Goal: Task Accomplishment & Management: Manage account settings

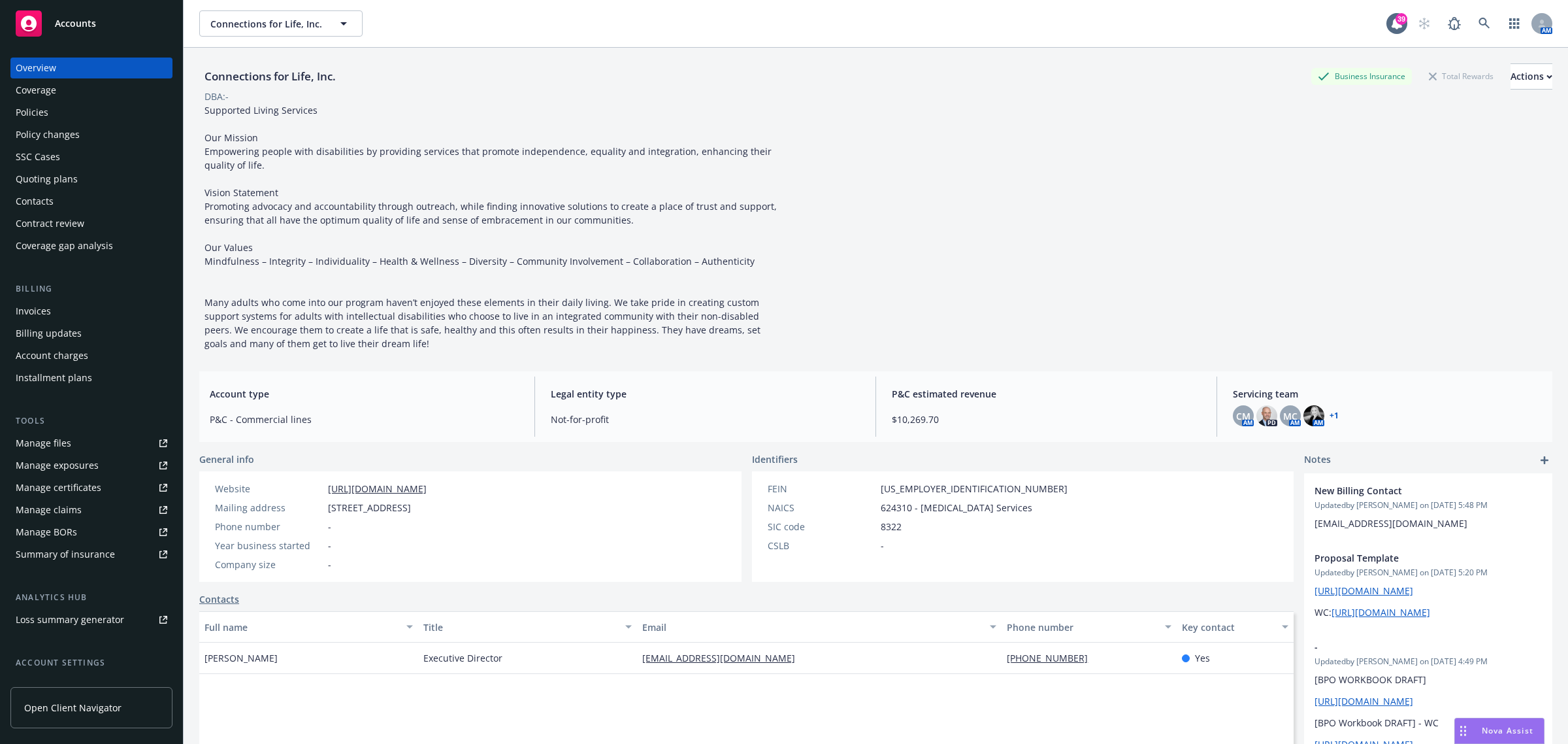
click at [1472, 29] on link at bounding box center [1485, 24] width 26 height 26
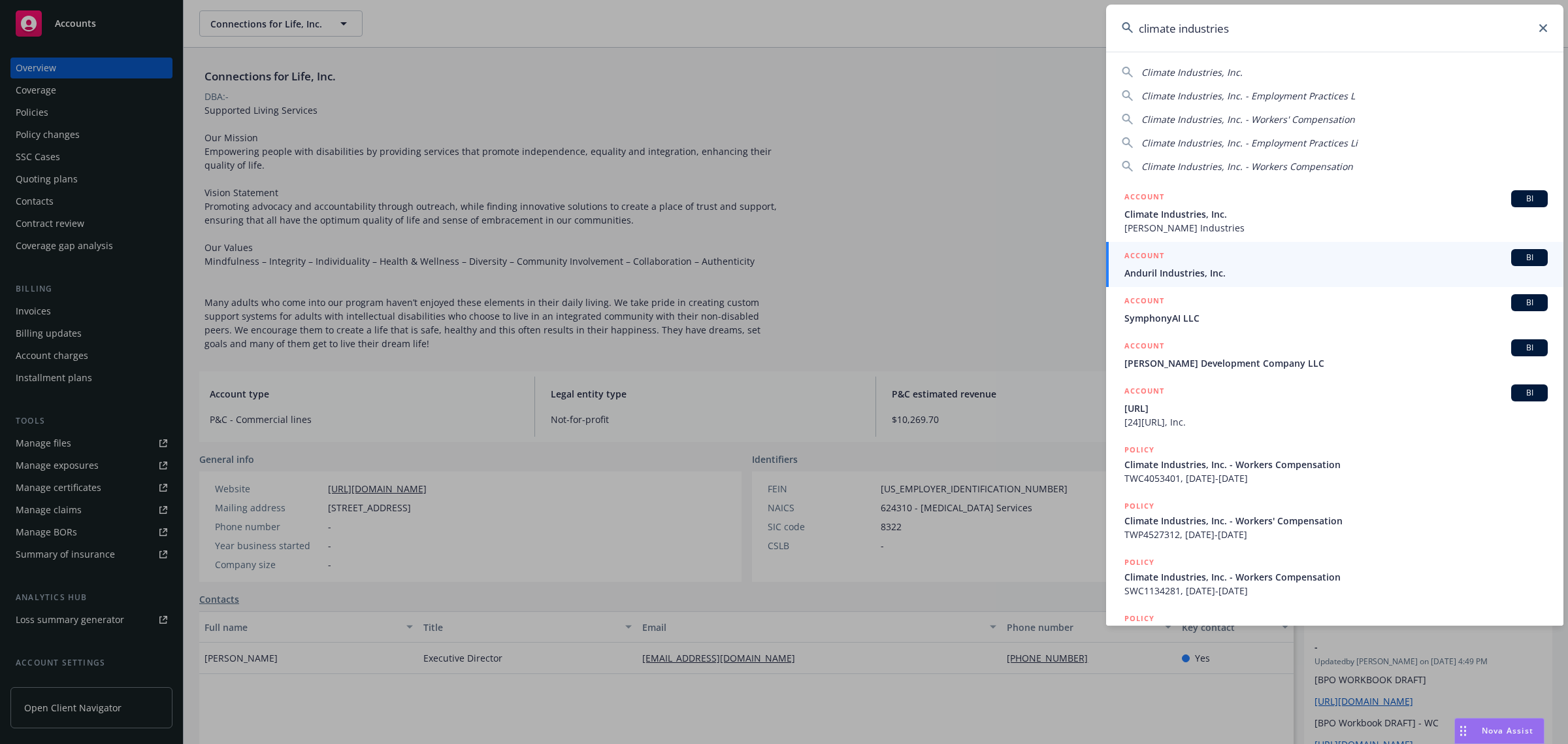
type input "climate industries"
click at [1203, 210] on span "Climate Industries, Inc." at bounding box center [1336, 214] width 423 height 14
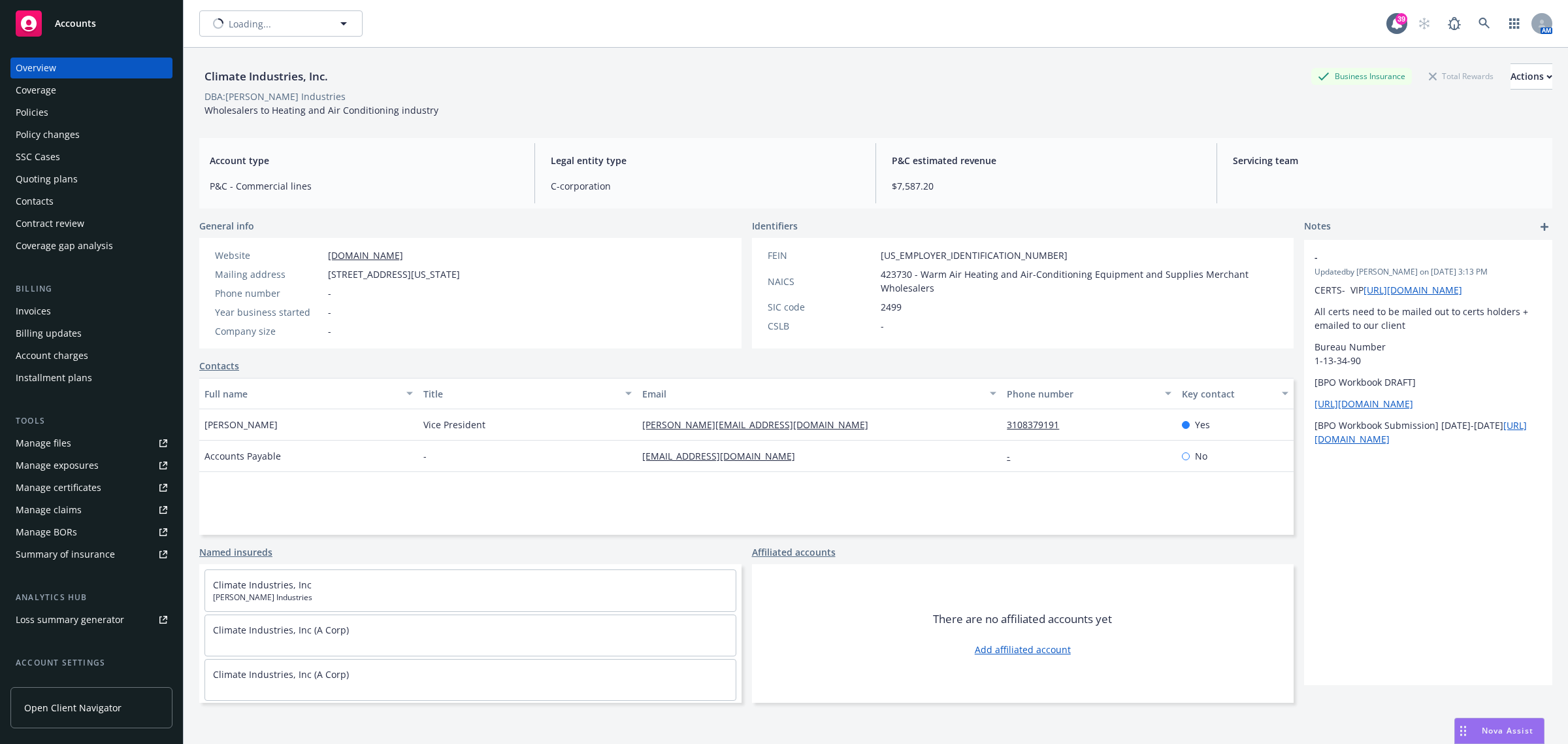
click at [76, 109] on div "Policies" at bounding box center [92, 112] width 151 height 21
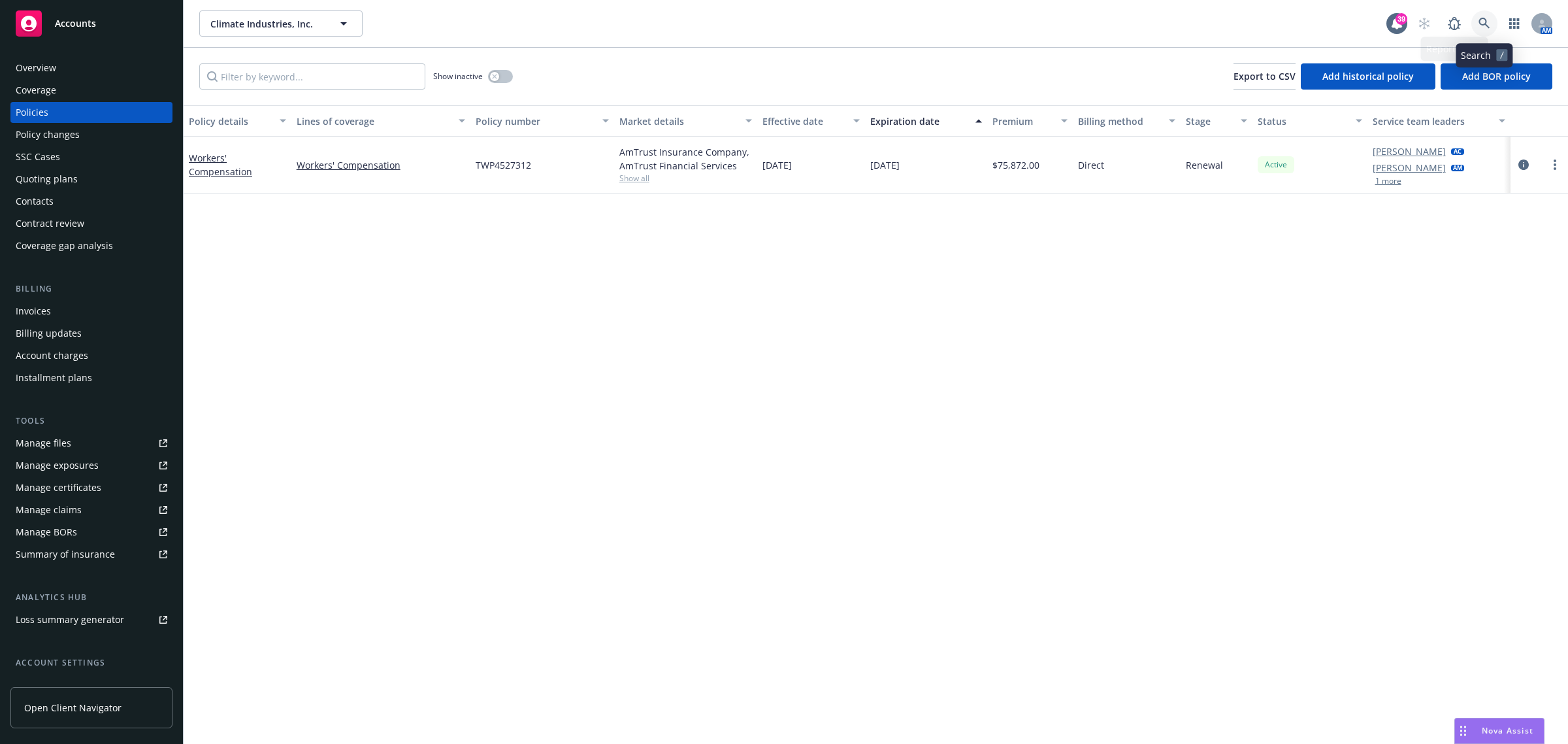
click at [1477, 22] on link at bounding box center [1485, 24] width 26 height 26
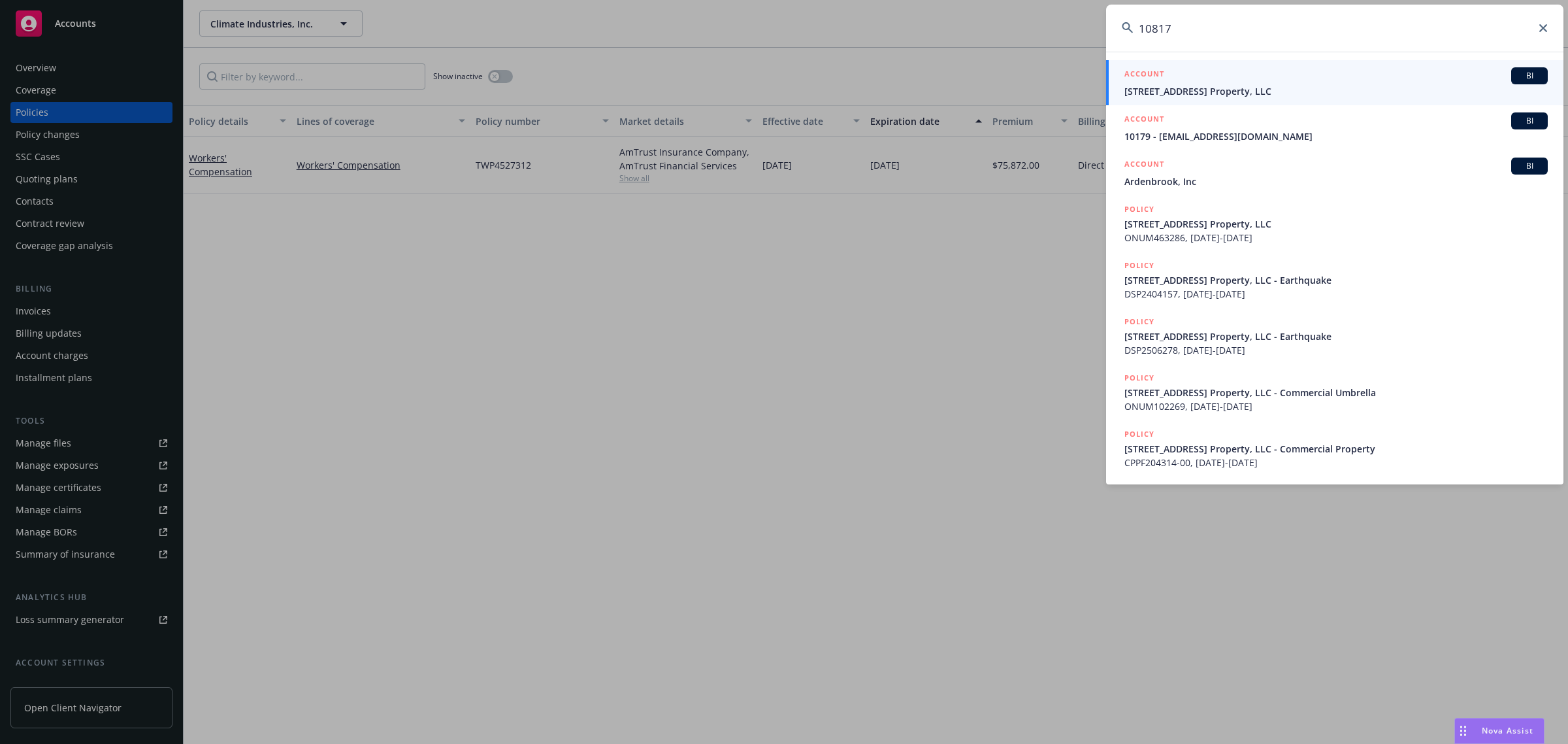
type input "10817"
click at [1224, 85] on span "[STREET_ADDRESS] Property, LLC" at bounding box center [1336, 91] width 423 height 14
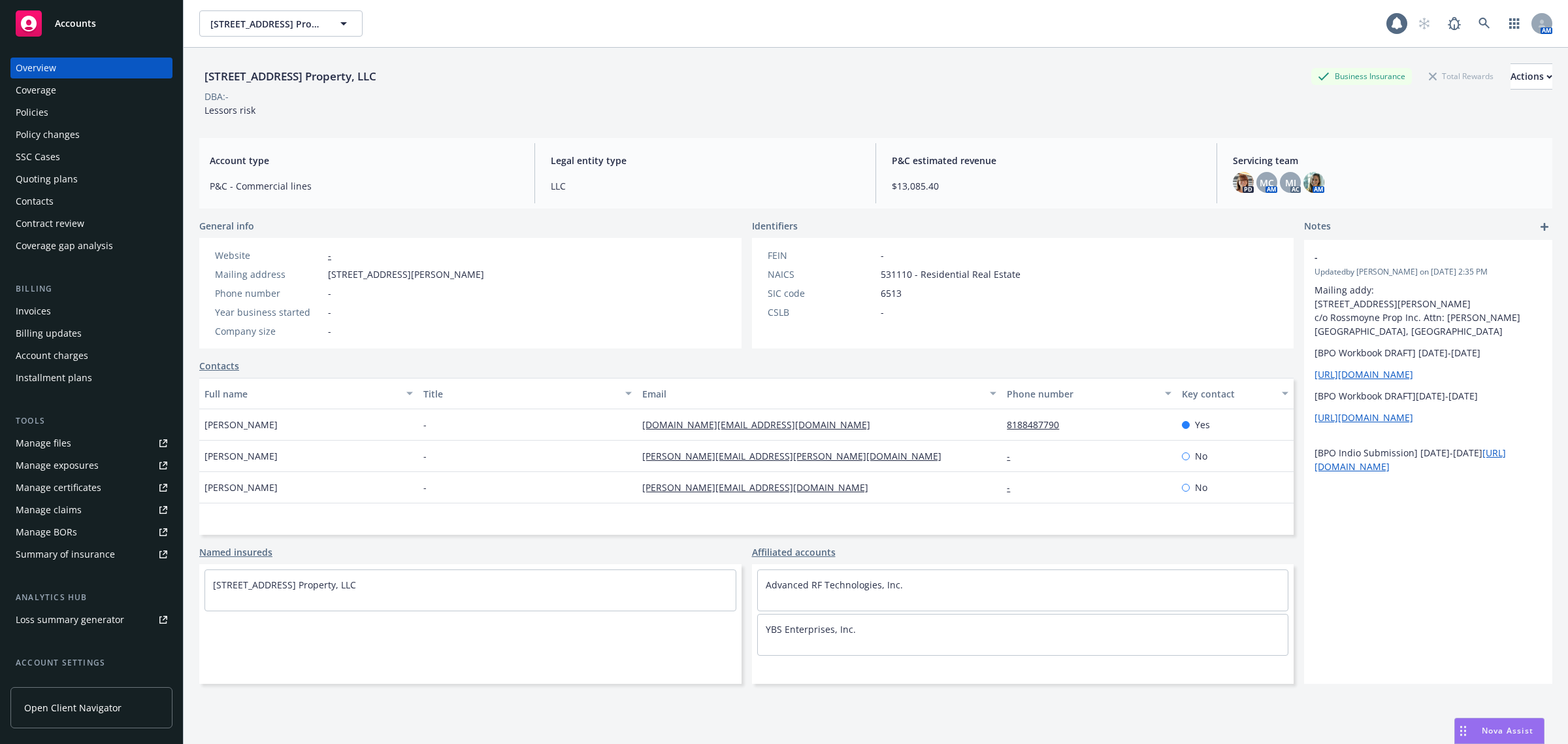
click at [62, 118] on div "Policies" at bounding box center [92, 112] width 151 height 21
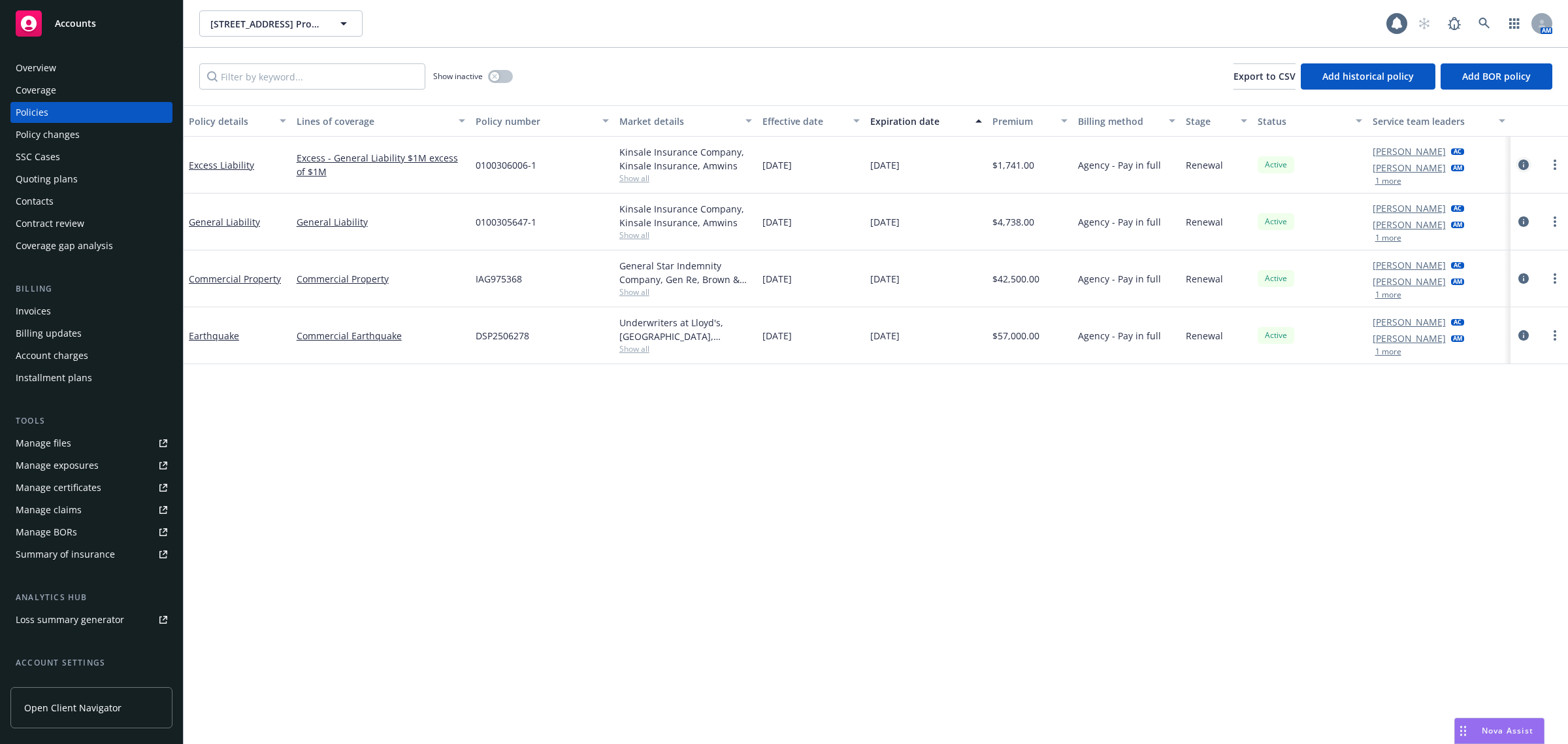
click at [1517, 162] on link "circleInformation" at bounding box center [1524, 164] width 16 height 16
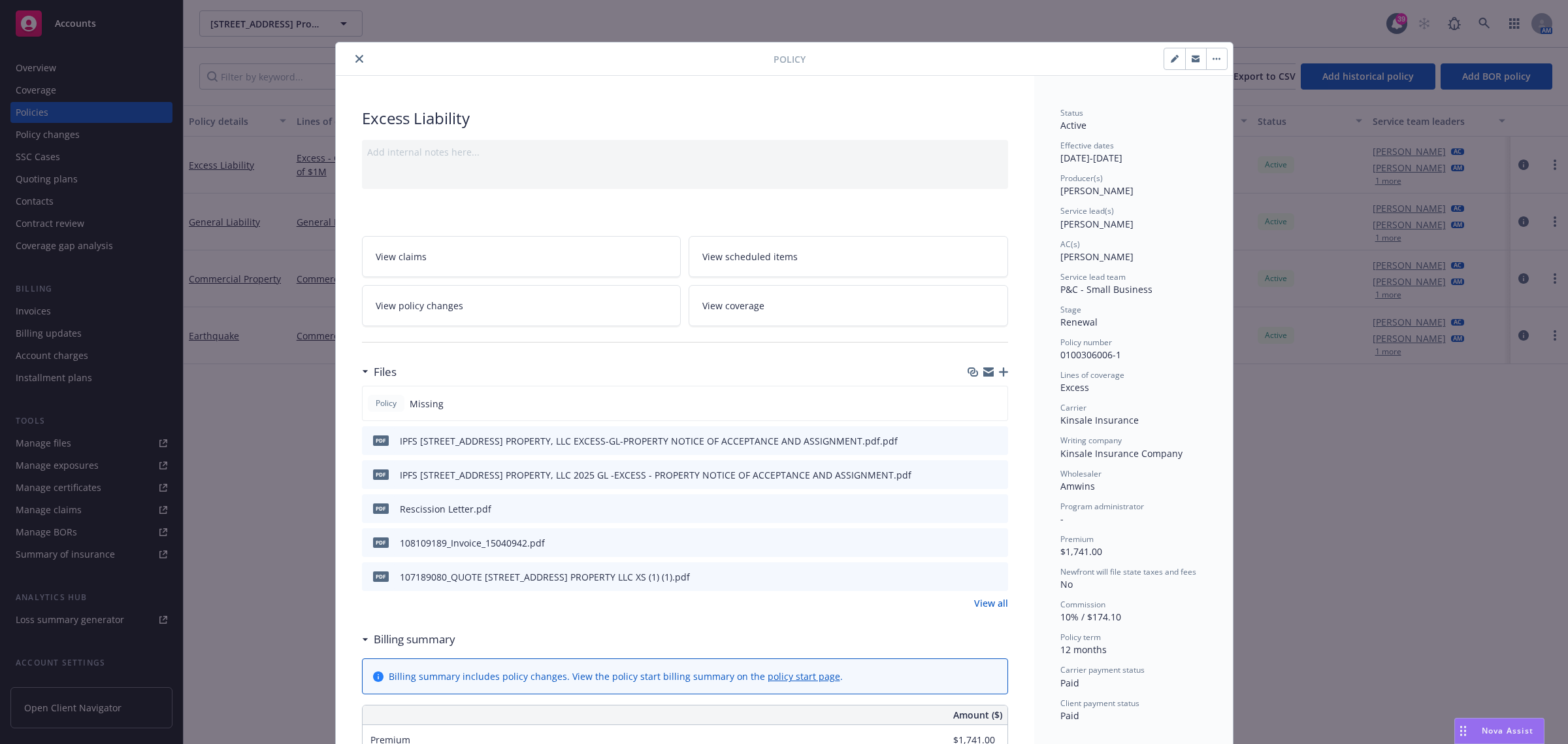
click at [999, 373] on icon "button" at bounding box center [1003, 371] width 9 height 9
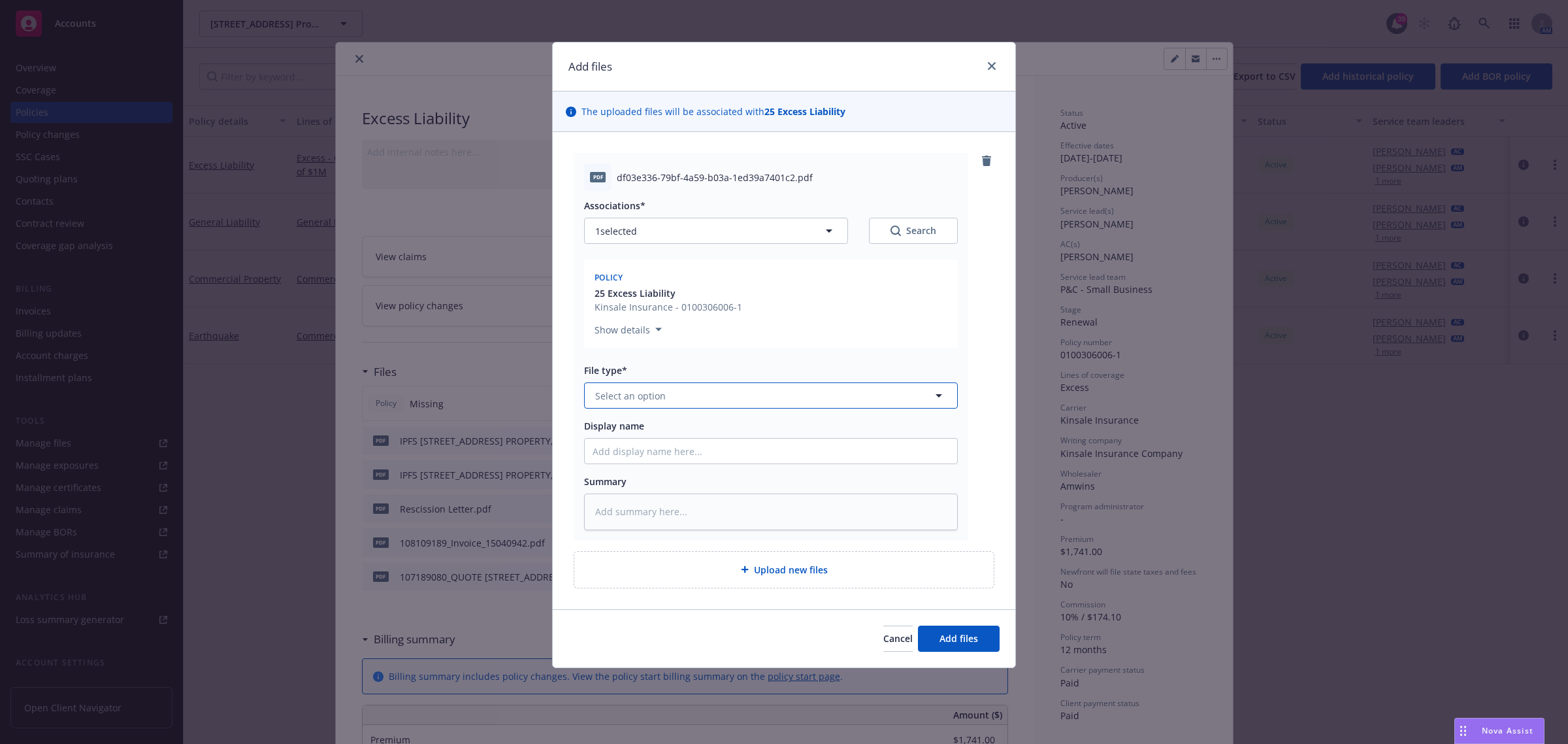
click at [700, 409] on button "Select an option" at bounding box center [771, 396] width 374 height 26
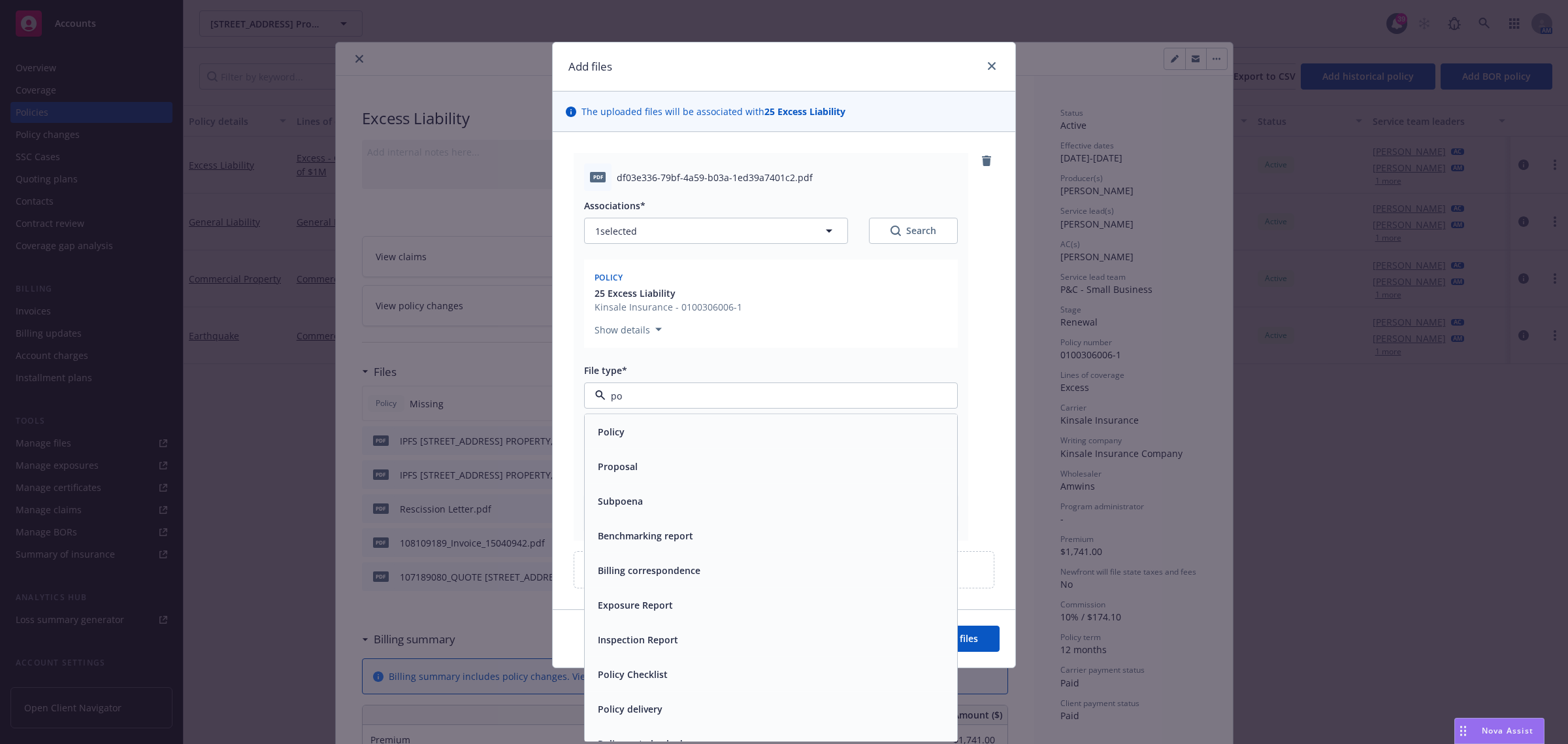
type input "pol"
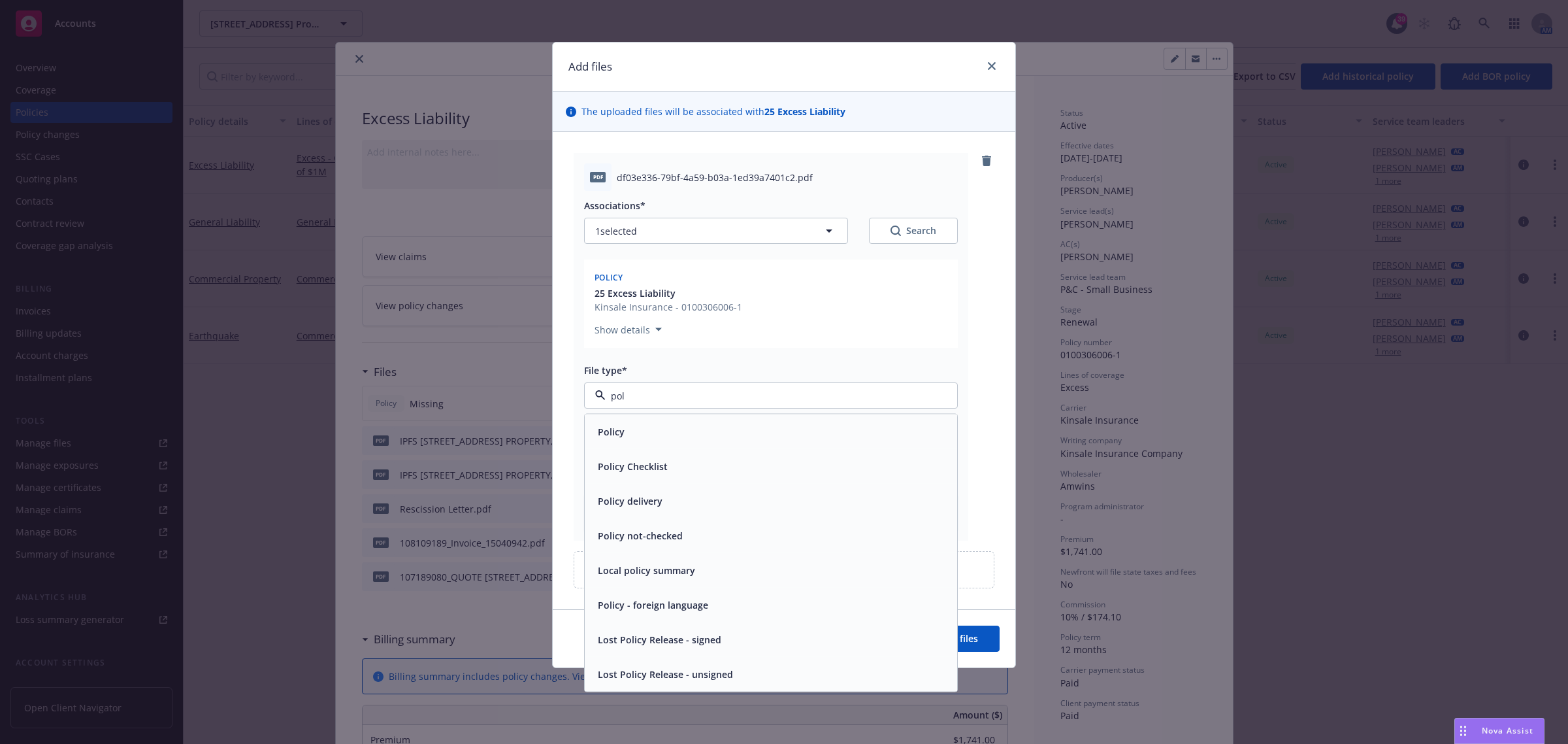
click at [639, 425] on div "Policy" at bounding box center [771, 431] width 357 height 19
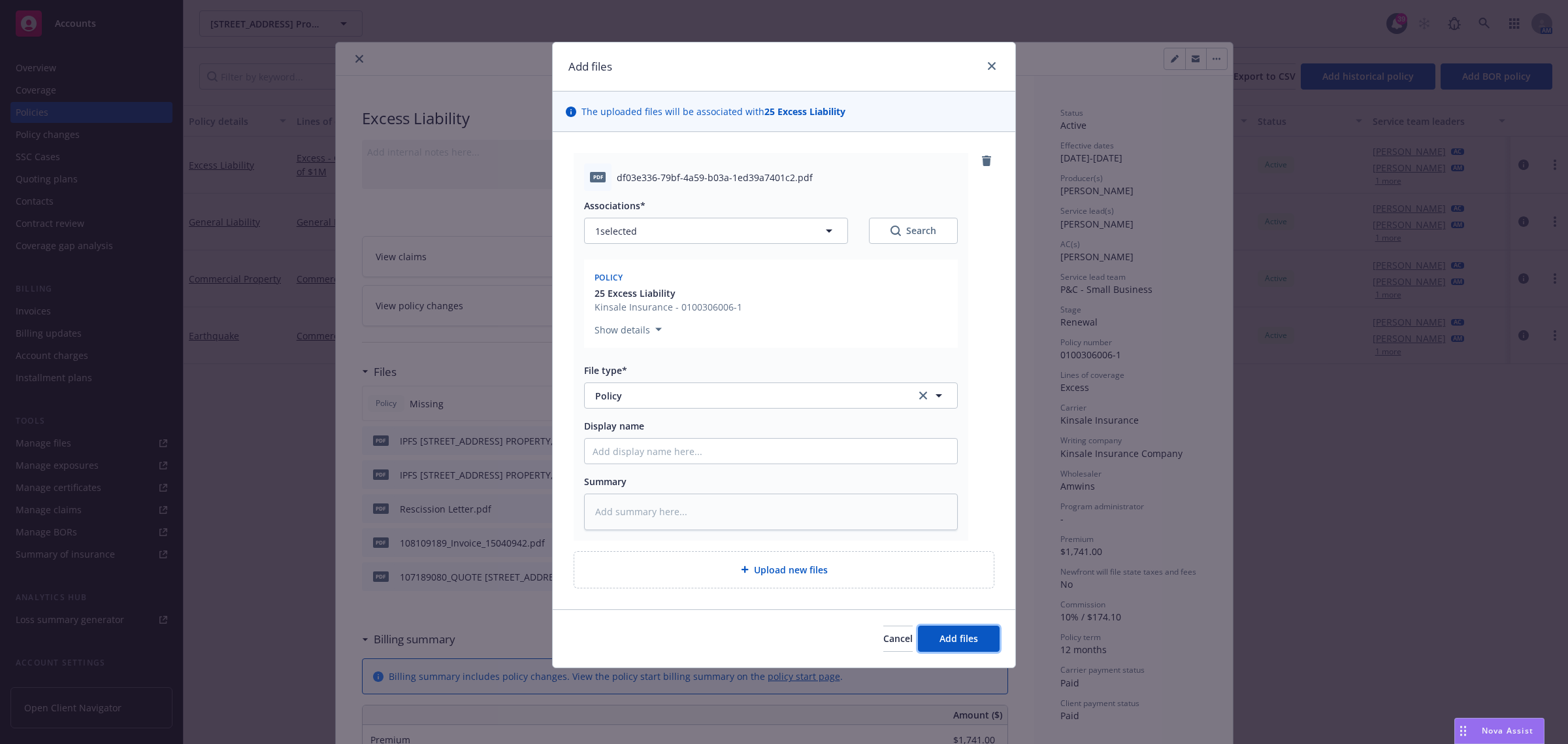
drag, startPoint x: 971, startPoint y: 645, endPoint x: 959, endPoint y: 632, distance: 17.7
click at [970, 645] on button "Add files" at bounding box center [959, 639] width 82 height 26
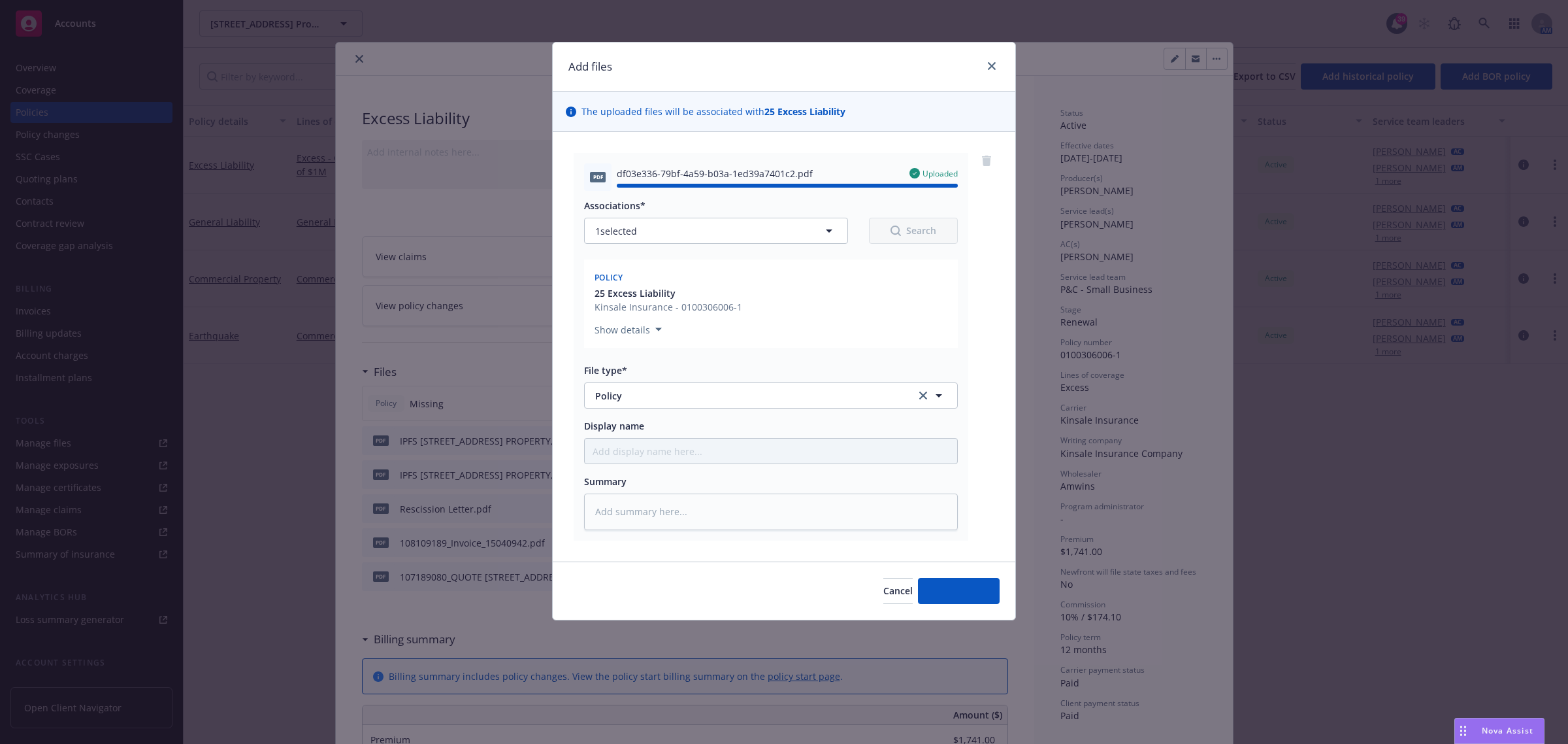
type textarea "x"
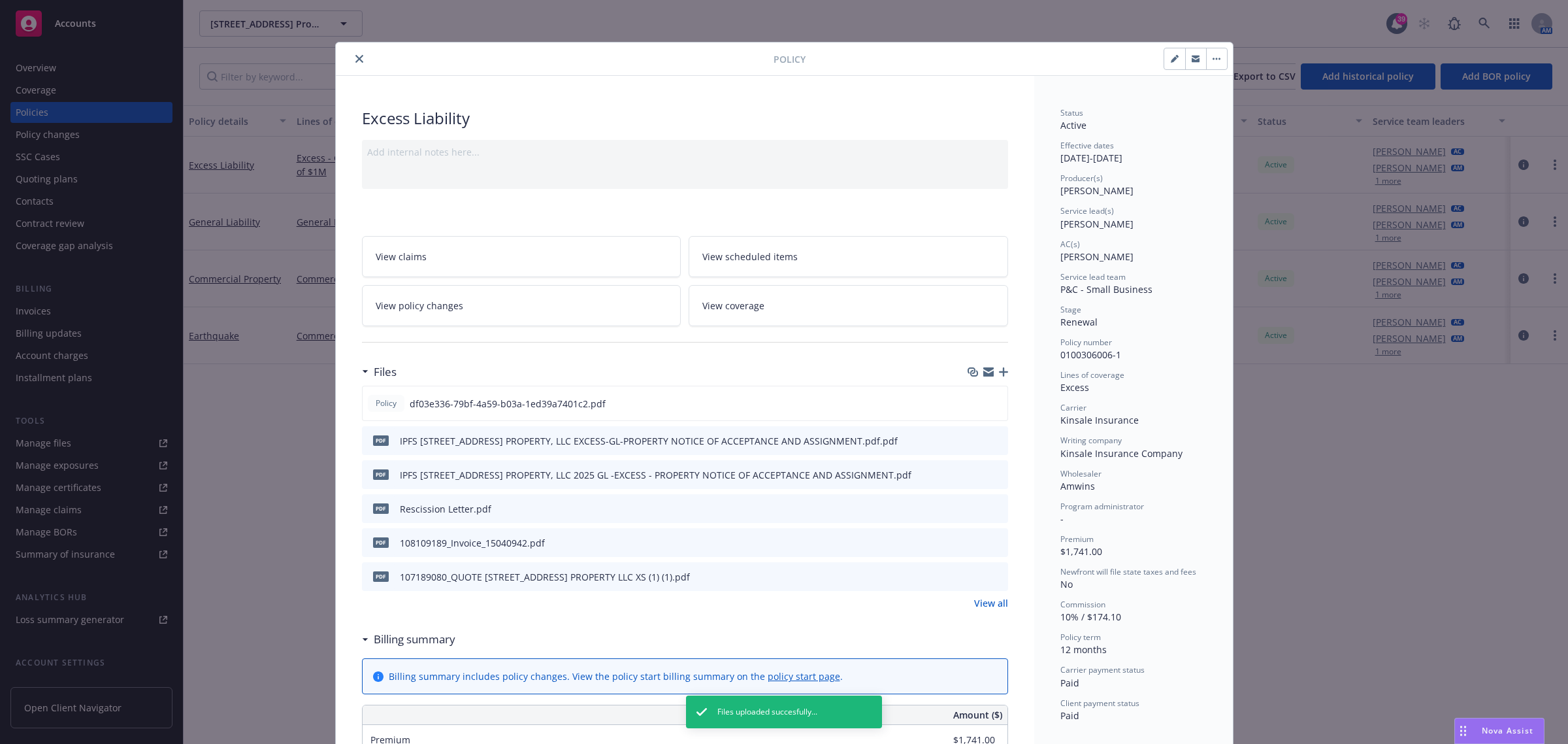
click at [355, 55] on icon "close" at bounding box center [359, 58] width 8 height 8
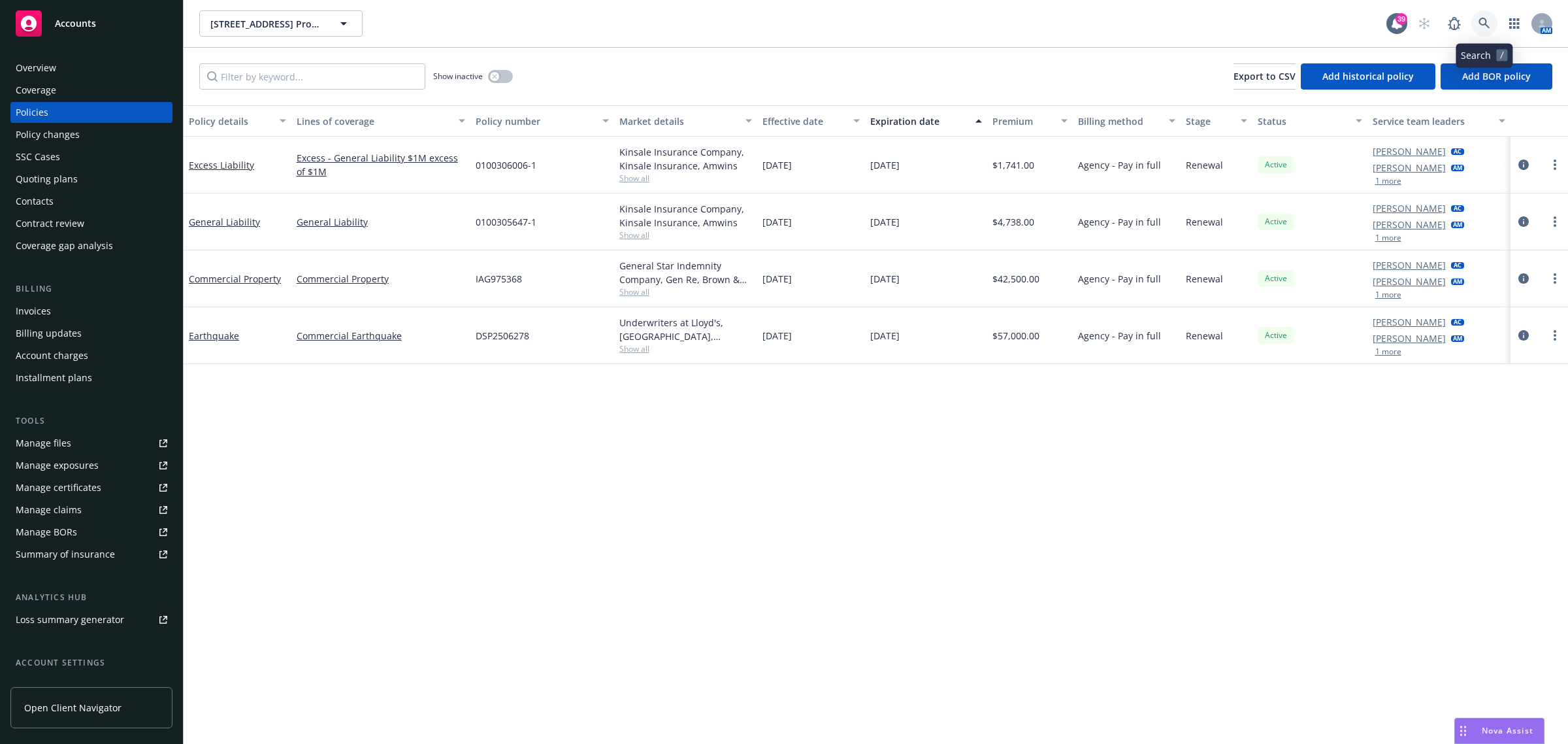
click at [1473, 21] on link at bounding box center [1485, 24] width 26 height 26
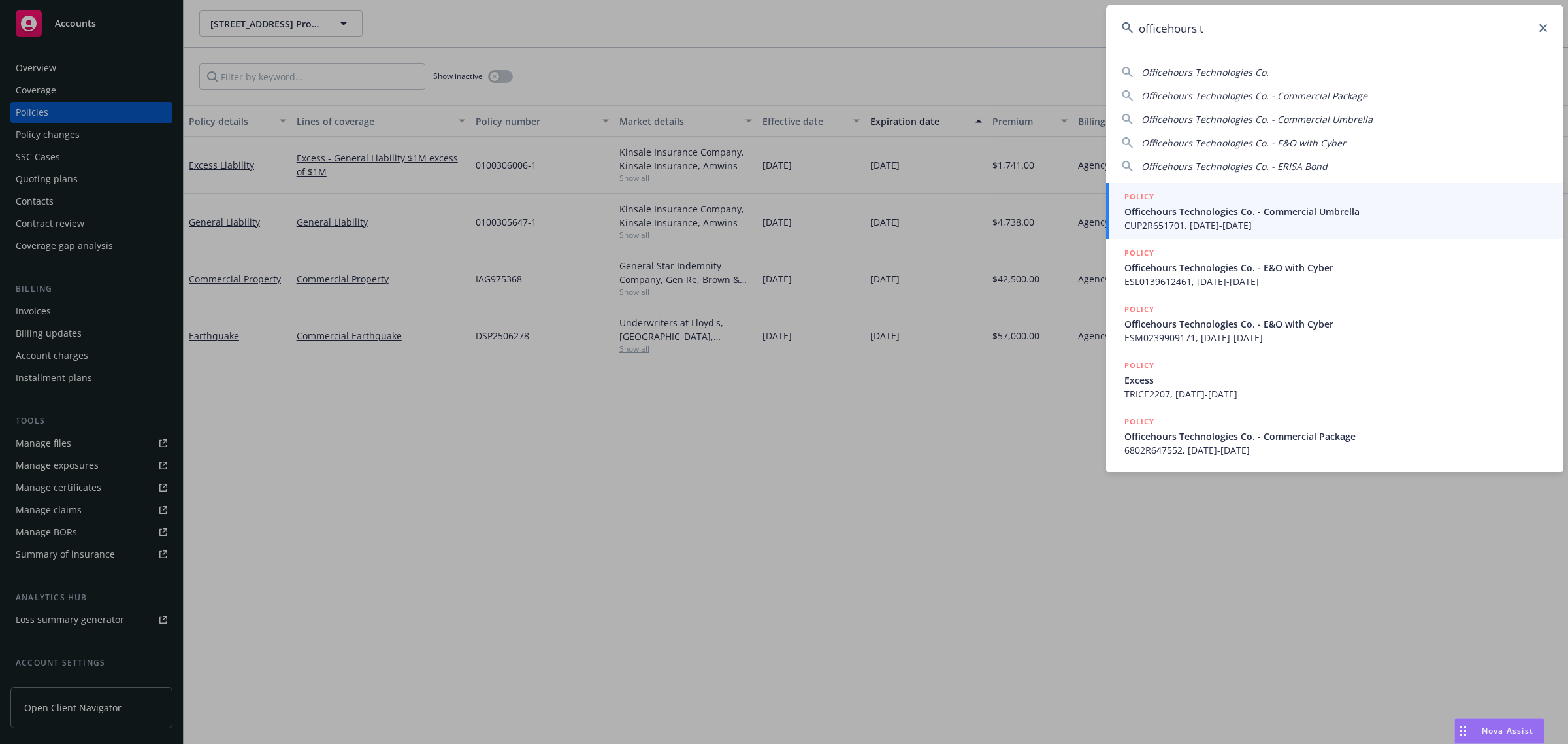
type input "officehours t"
click at [1213, 205] on span "Officehours Technologies Co. - Commercial Umbrella" at bounding box center [1336, 212] width 423 height 14
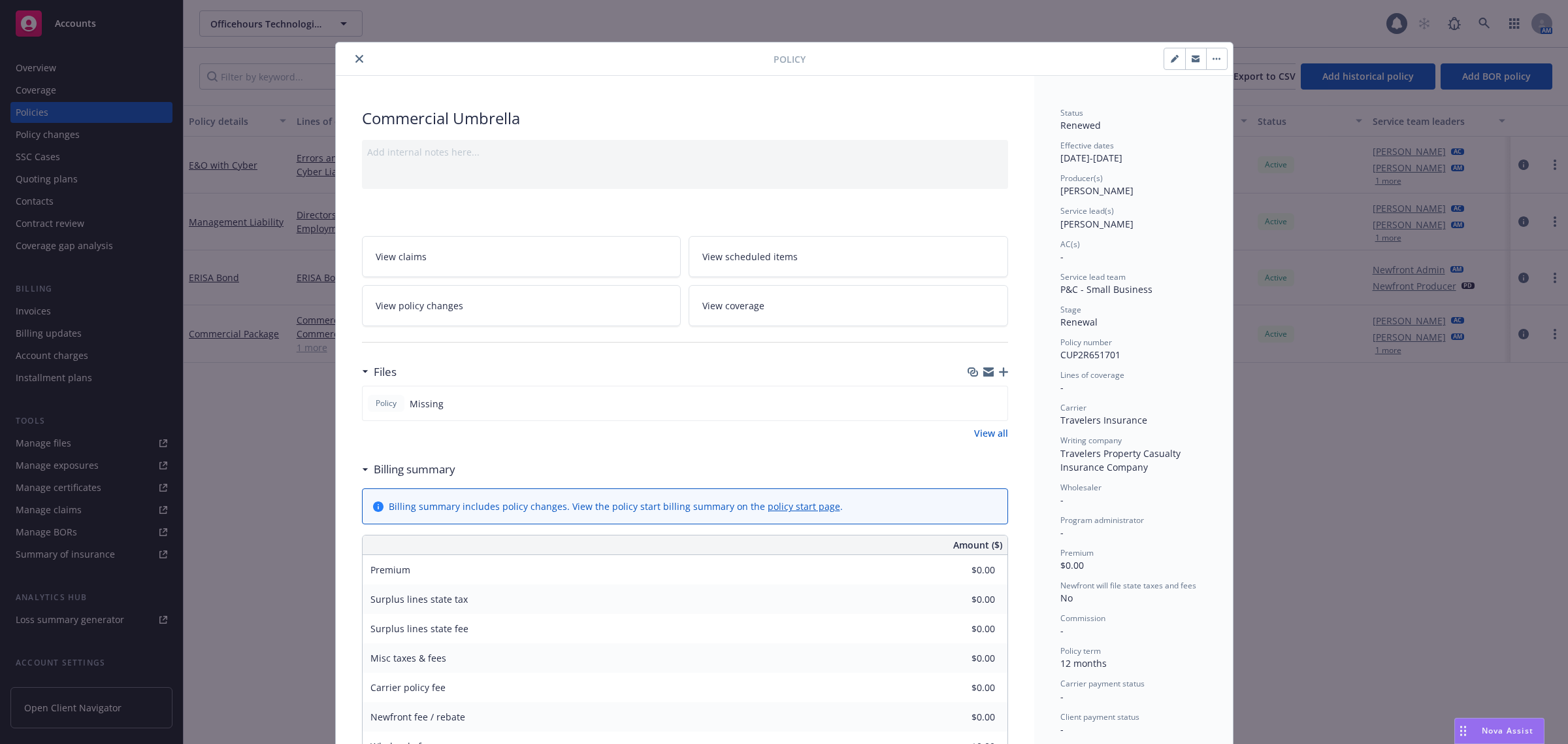
click at [343, 51] on div at bounding box center [557, 58] width 432 height 16
click at [352, 52] on button "close" at bounding box center [359, 58] width 16 height 16
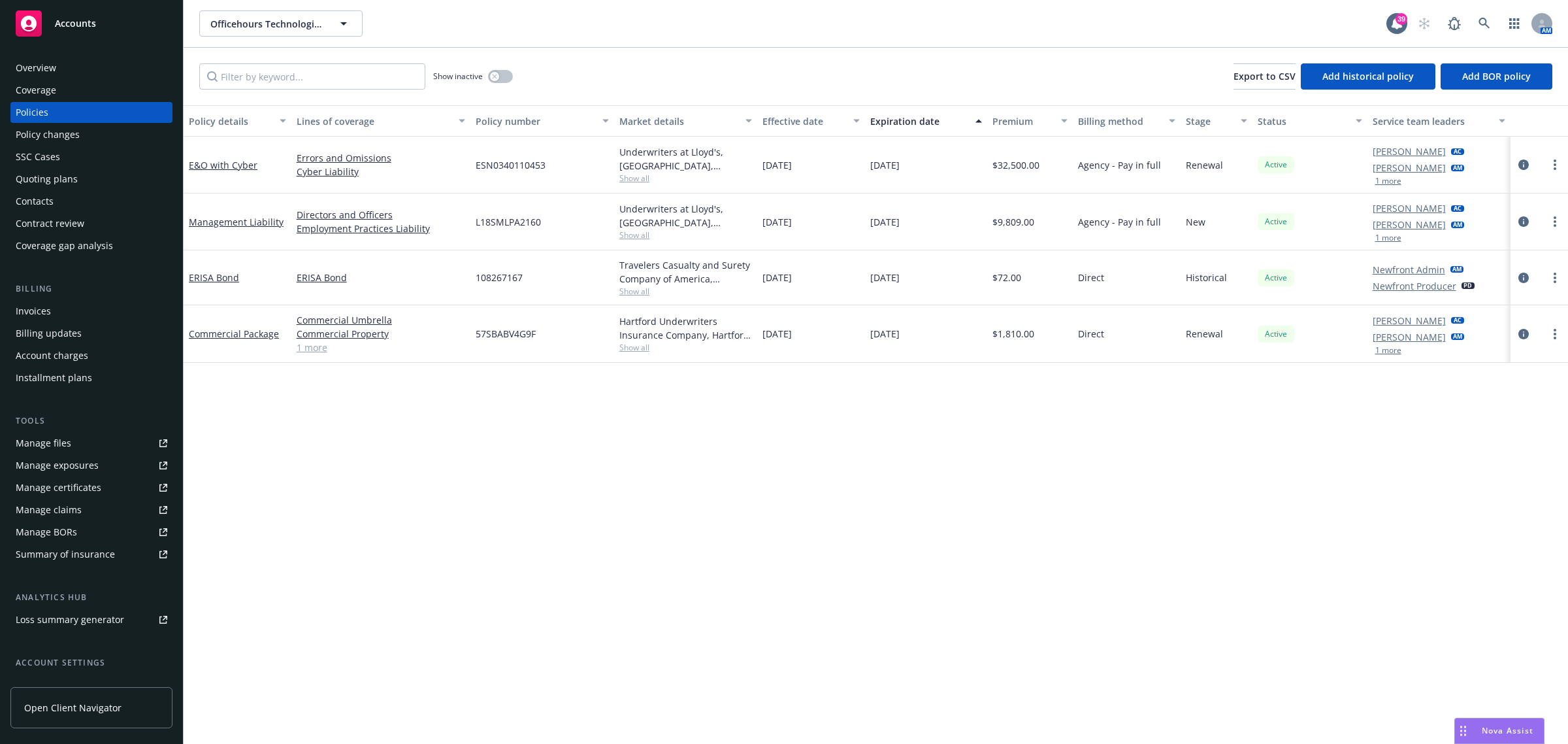
click at [77, 88] on div "Coverage" at bounding box center [92, 90] width 151 height 21
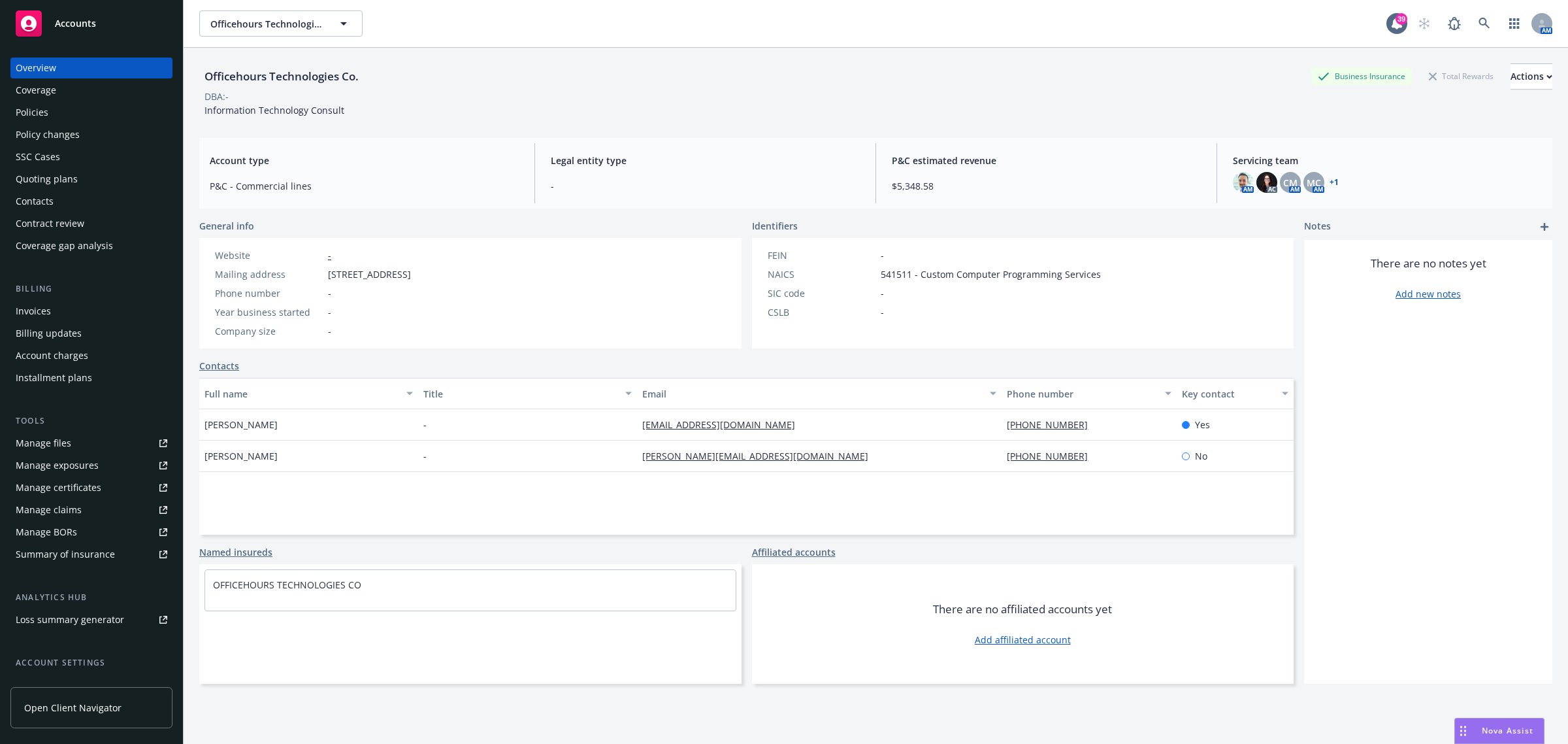
click at [43, 116] on div "Policies" at bounding box center [32, 112] width 33 height 21
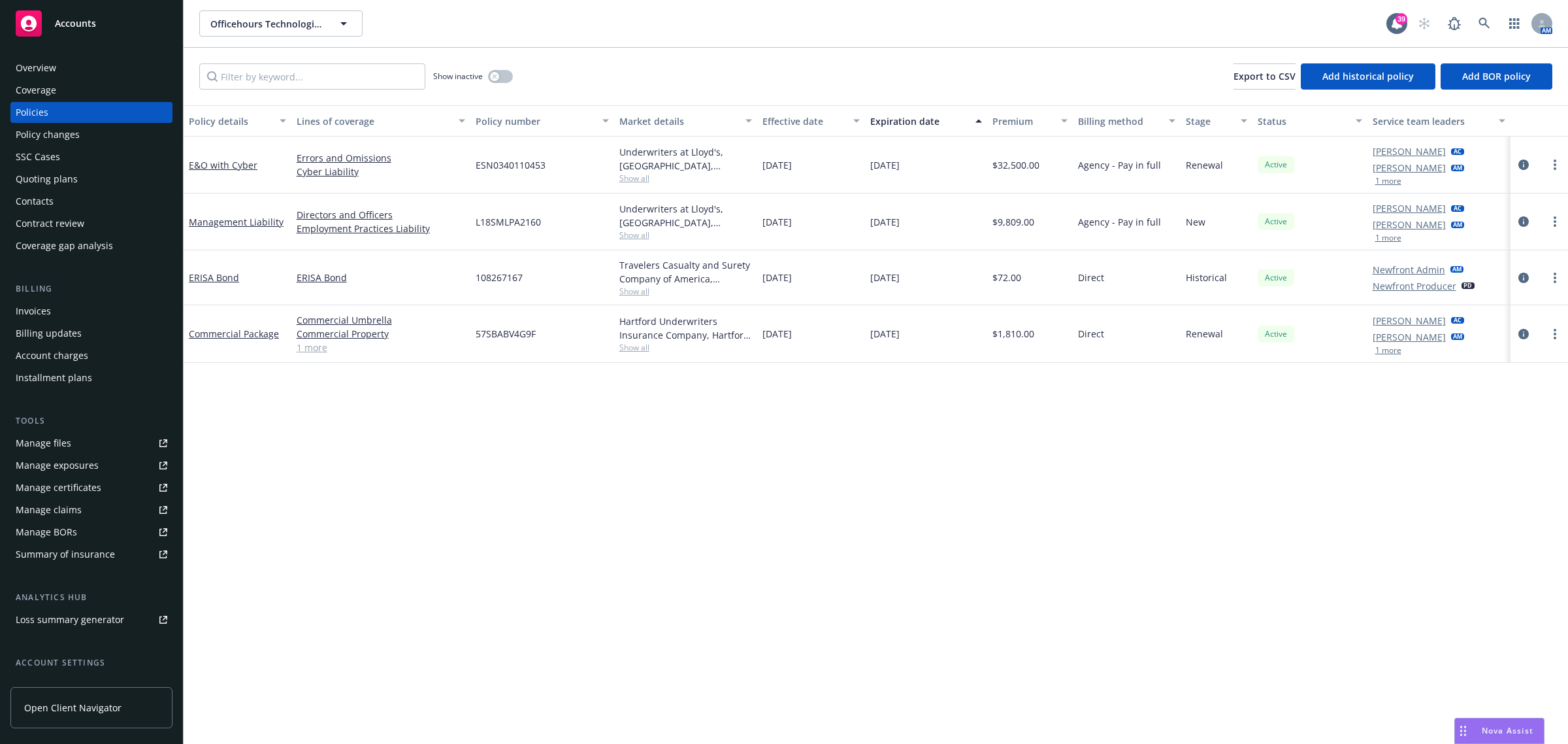
click at [308, 353] on link "1 more" at bounding box center [381, 348] width 169 height 14
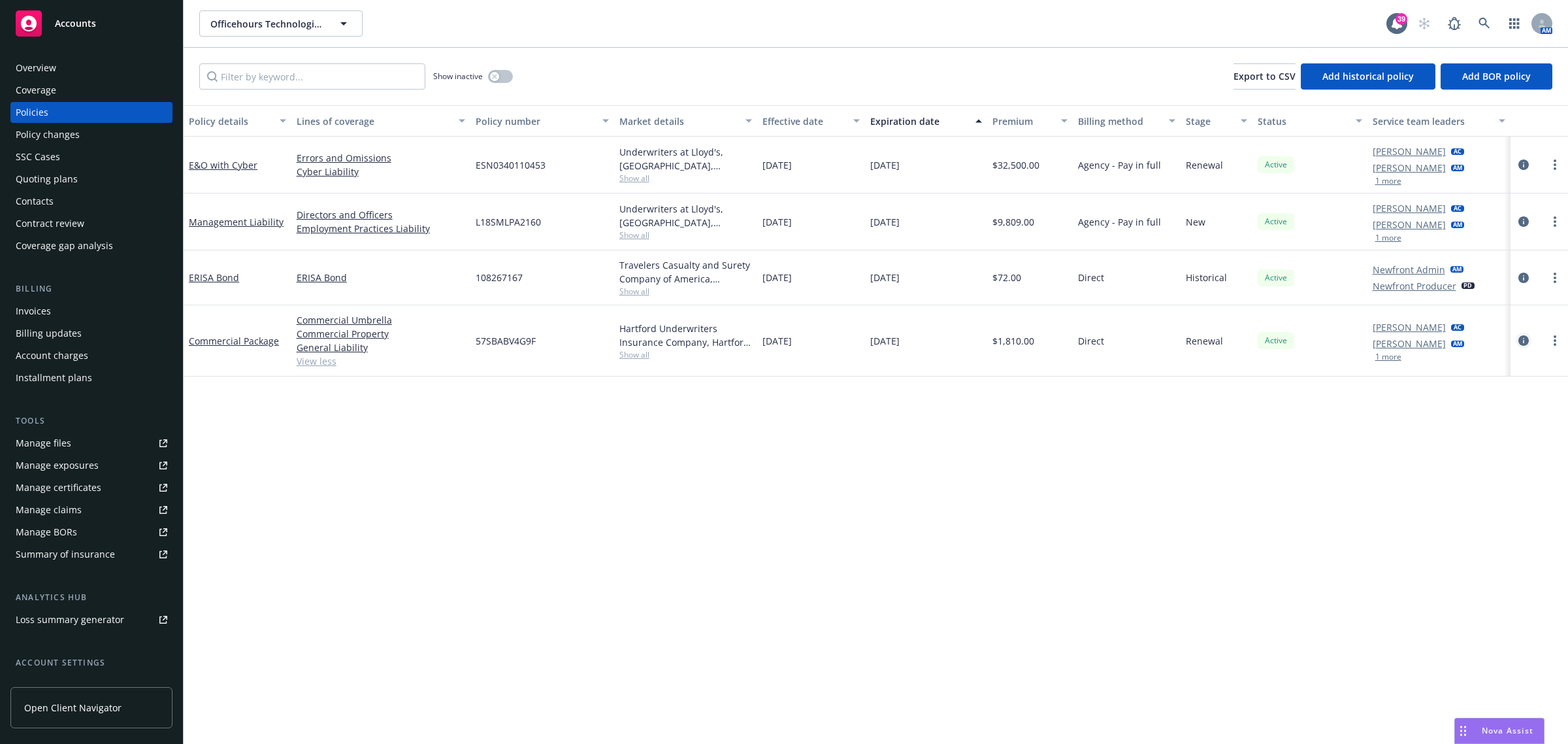
click at [1522, 343] on icon "circleInformation" at bounding box center [1523, 340] width 10 height 10
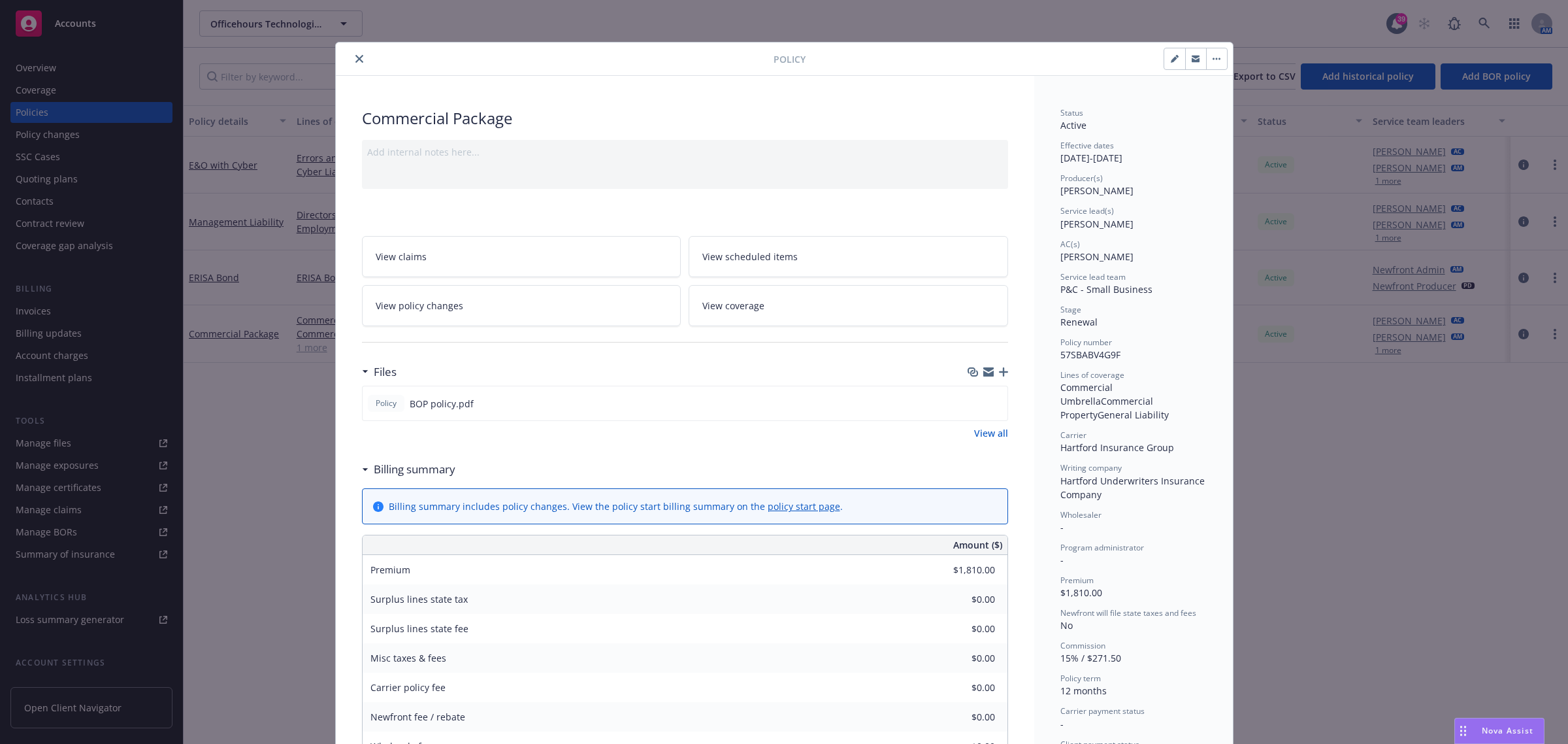
click at [355, 57] on icon "close" at bounding box center [359, 58] width 8 height 8
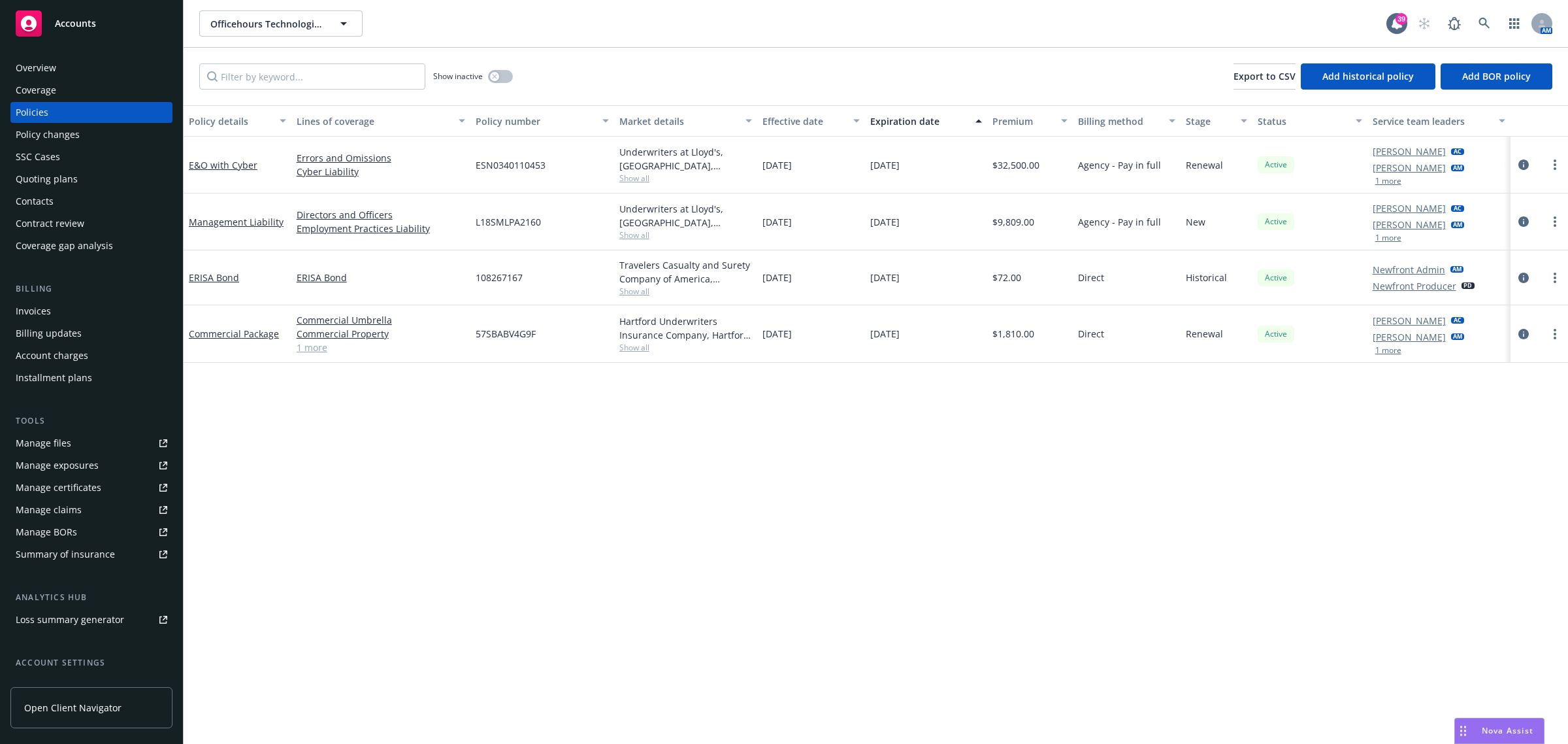
click at [61, 178] on div "Quoting plans" at bounding box center [46, 179] width 62 height 21
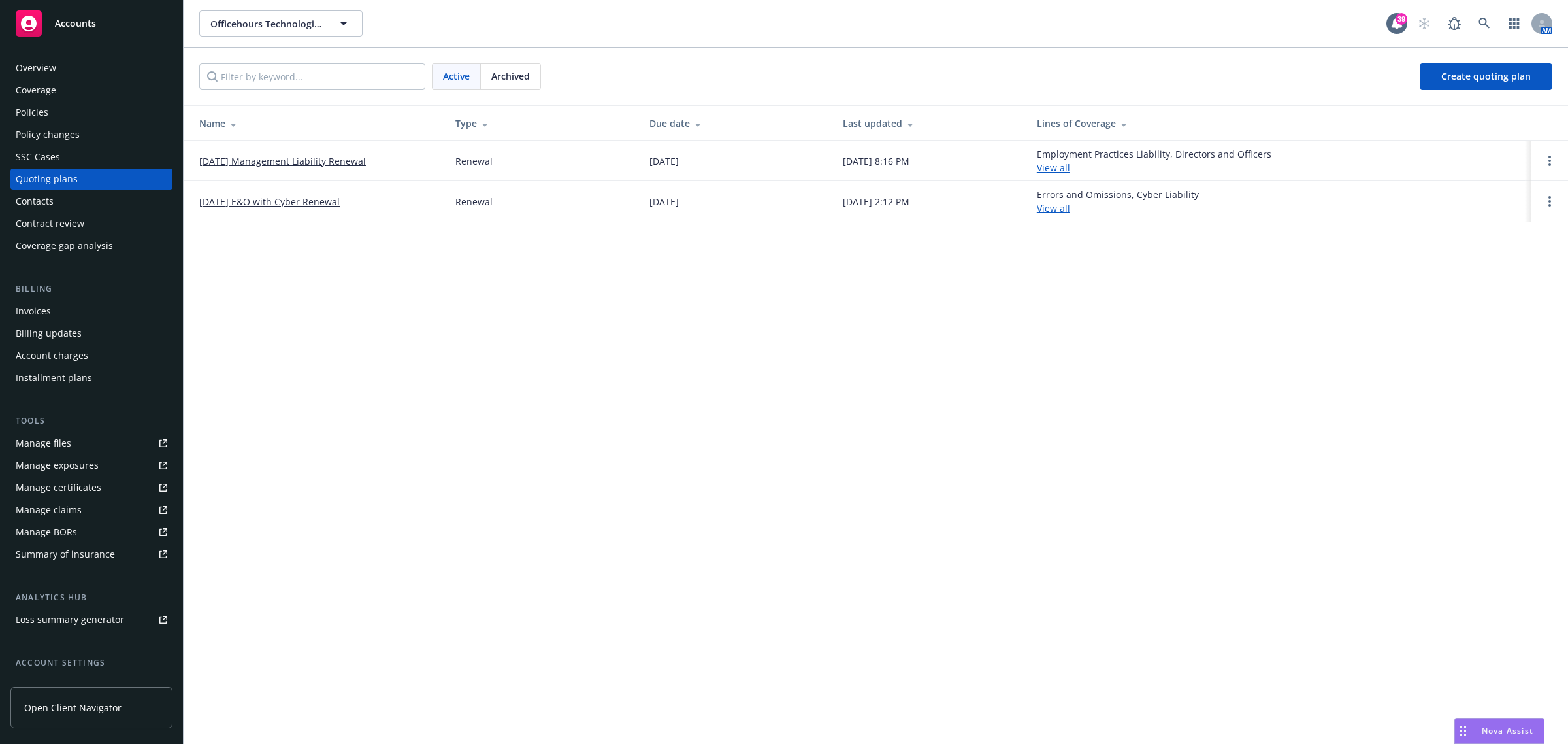
click at [500, 75] on span "Archived" at bounding box center [511, 76] width 39 height 14
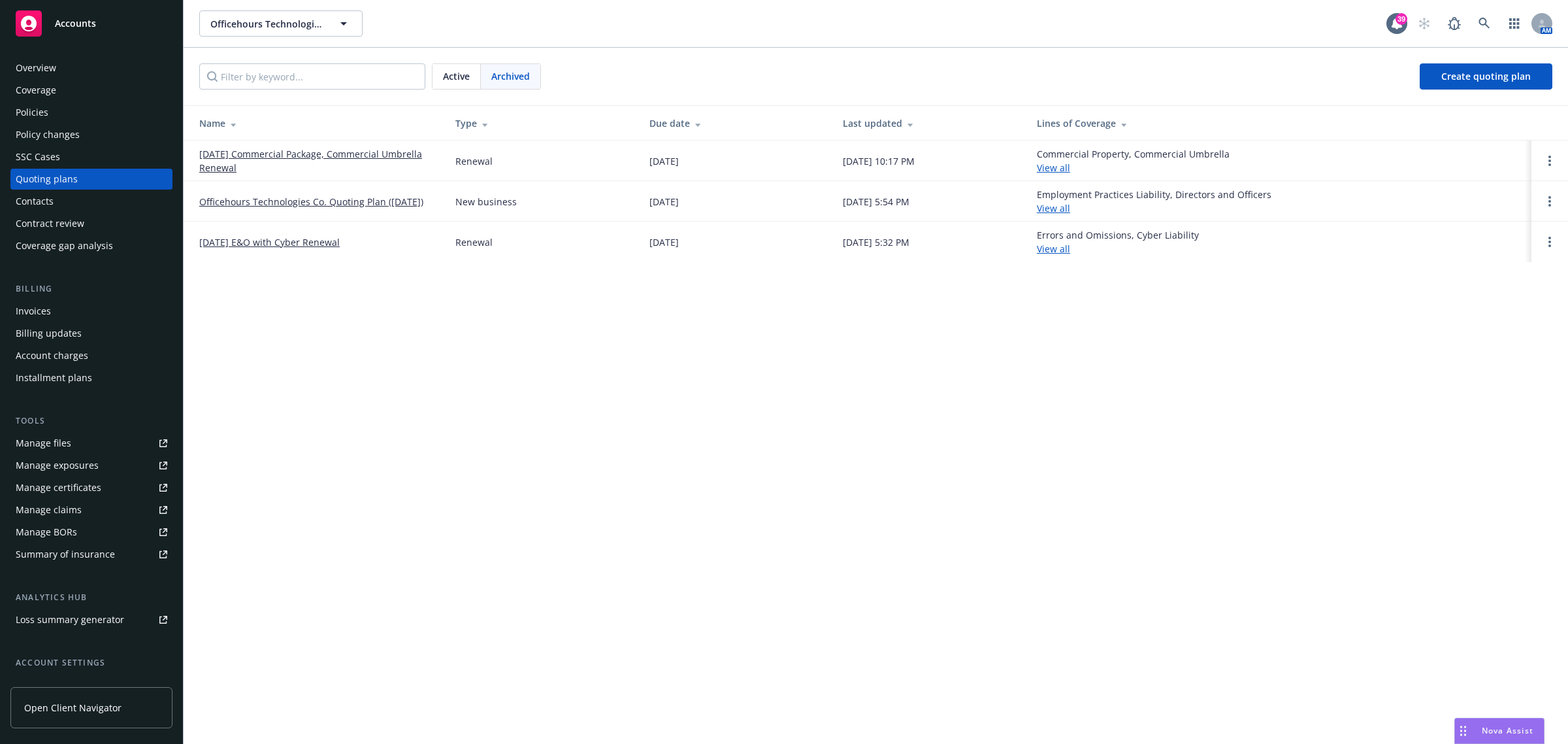
click at [286, 159] on link "[DATE] Commercial Package, Commercial Umbrella Renewal" at bounding box center [316, 161] width 235 height 28
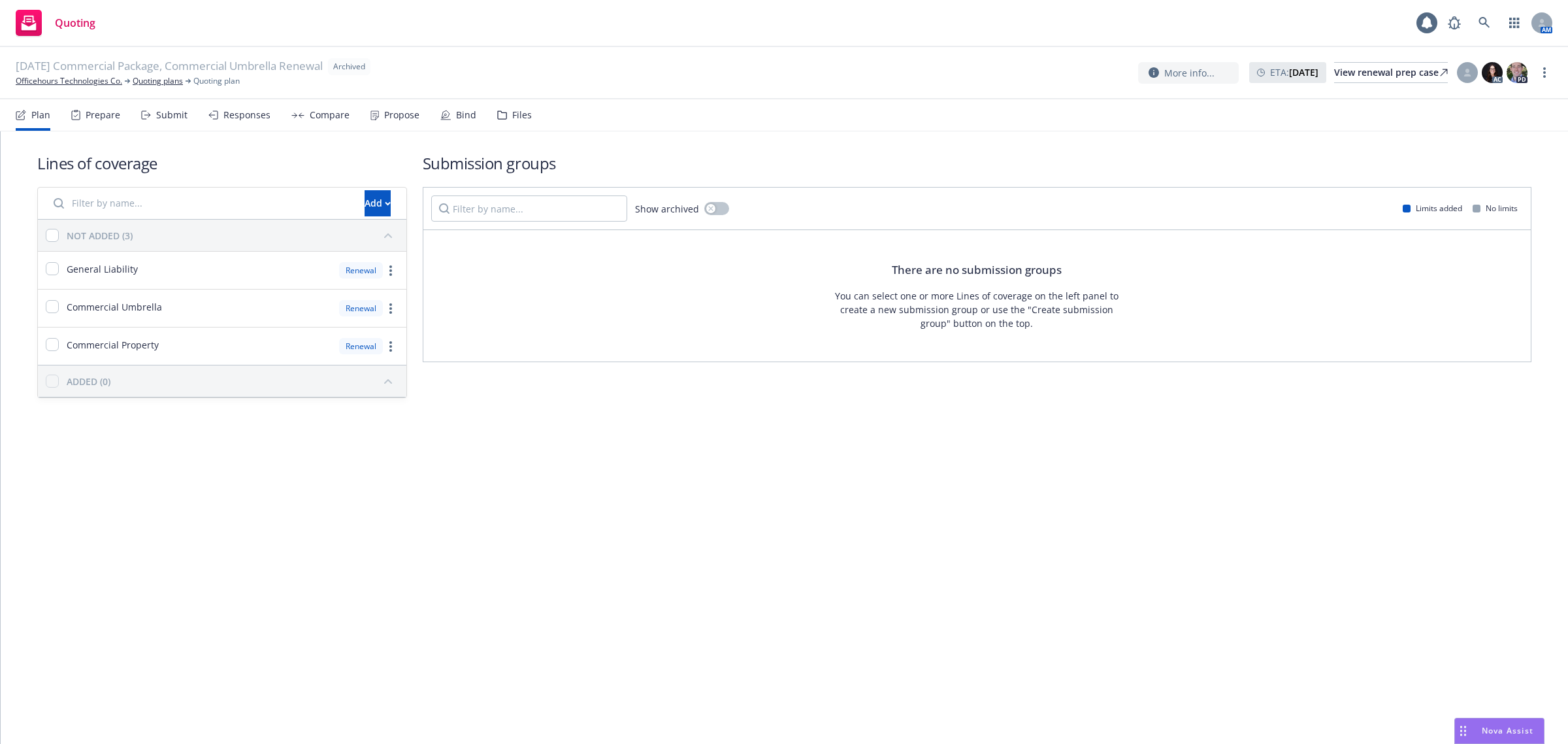
click at [398, 122] on div "Propose" at bounding box center [395, 115] width 49 height 31
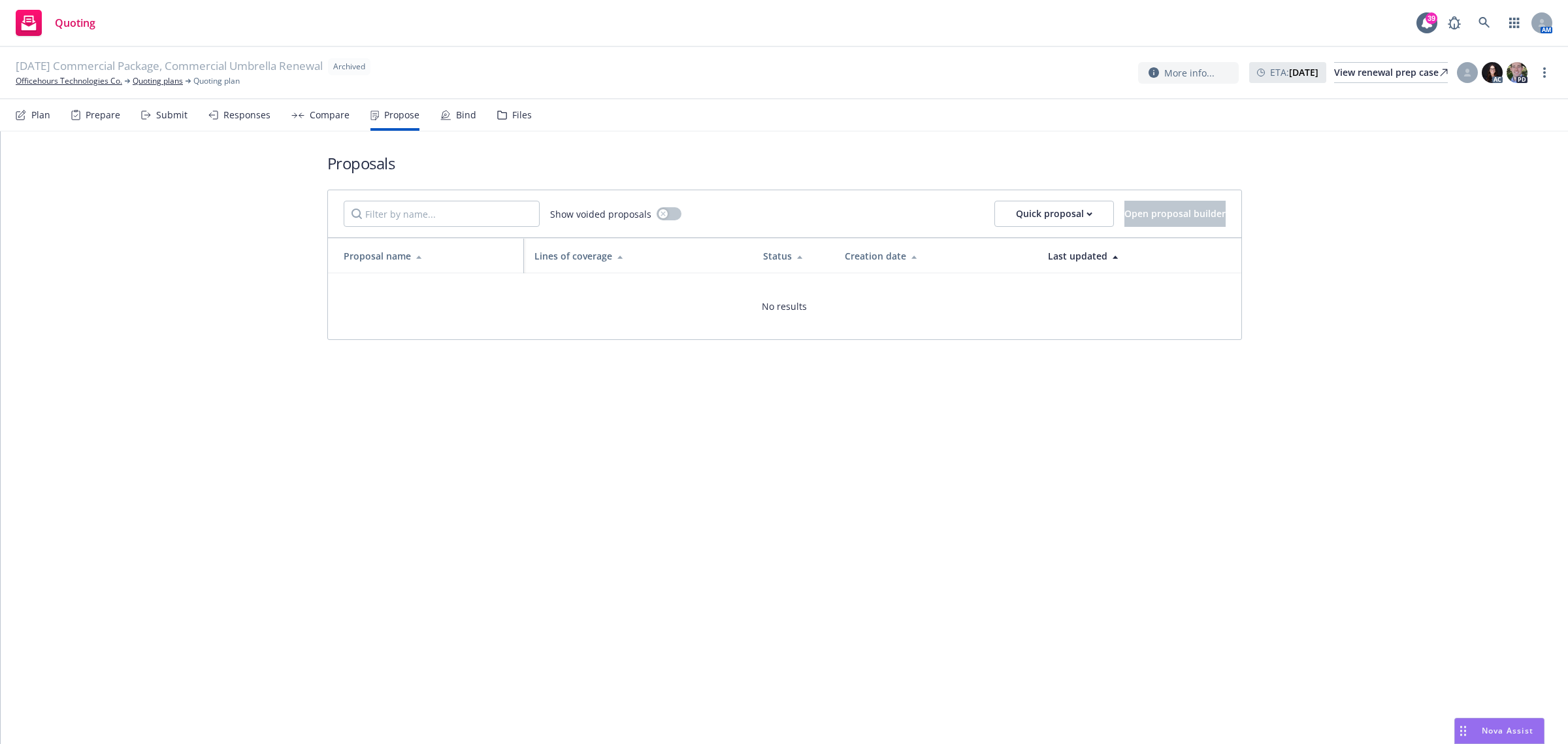
click at [298, 121] on div "Compare" at bounding box center [321, 115] width 58 height 31
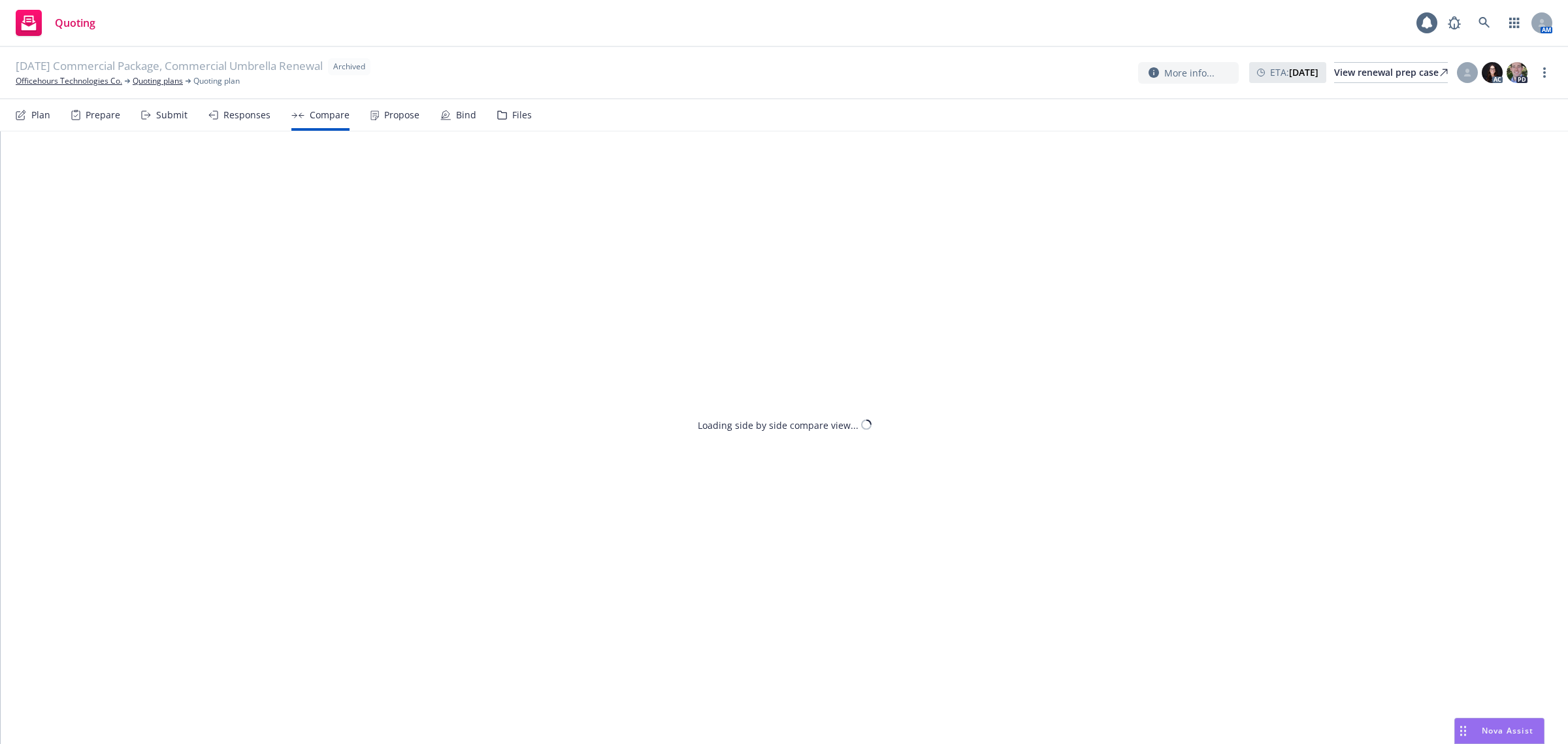
click at [246, 121] on div "Responses" at bounding box center [239, 115] width 62 height 31
